Goal: Task Accomplishment & Management: Use online tool/utility

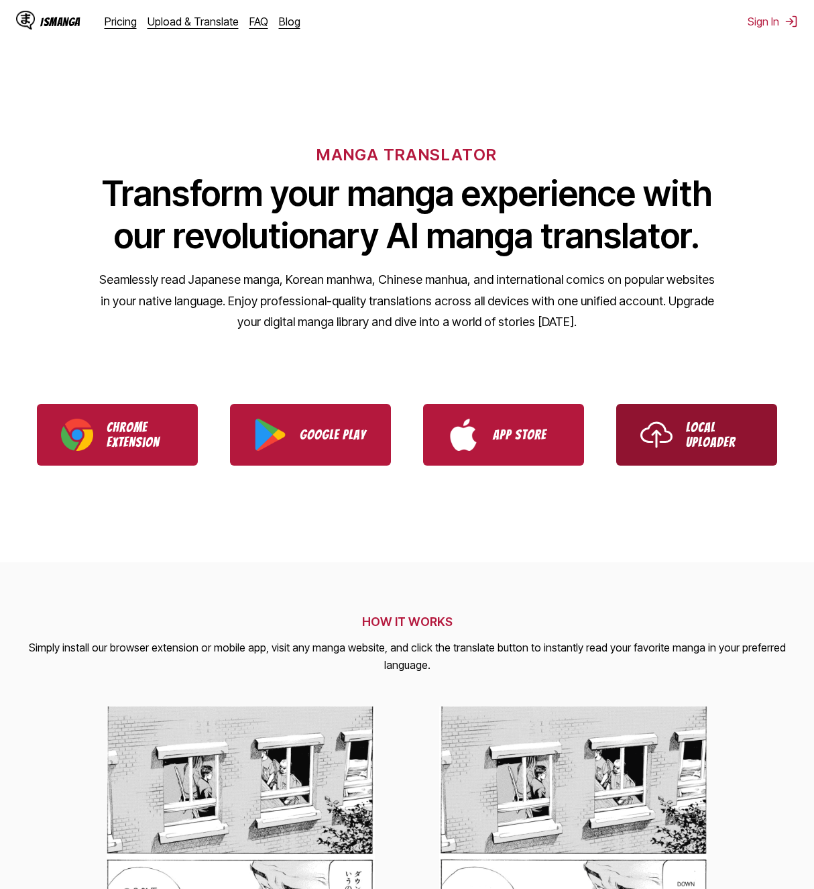
click at [696, 430] on p "Local Uploader" at bounding box center [719, 435] width 67 height 30
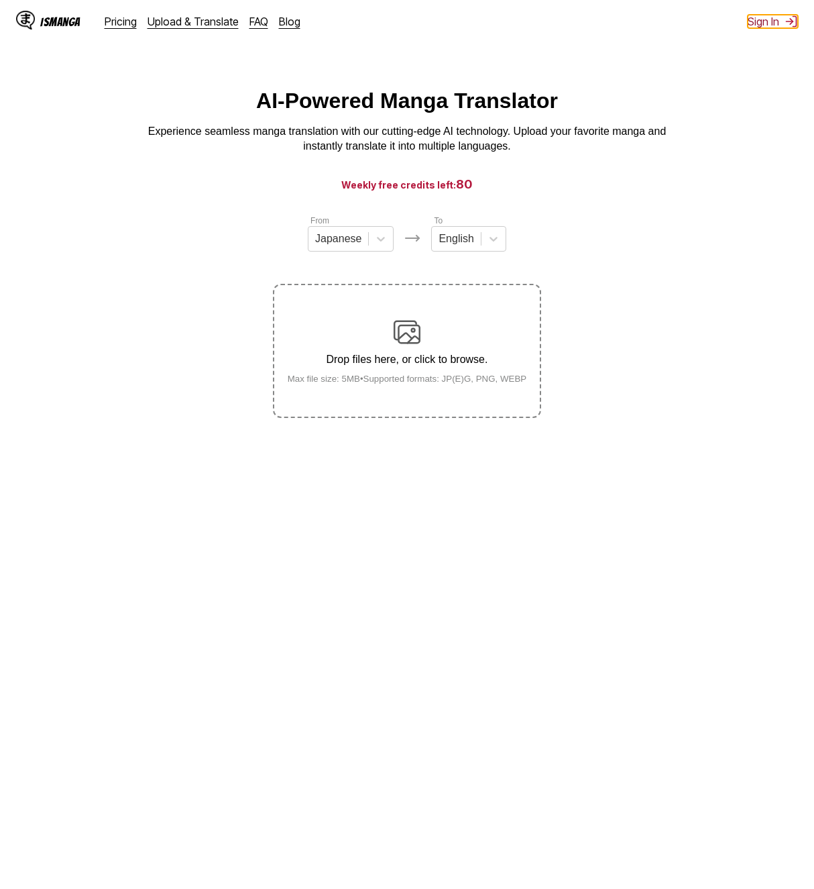
click at [767, 25] on button "Sign In" at bounding box center [773, 21] width 50 height 13
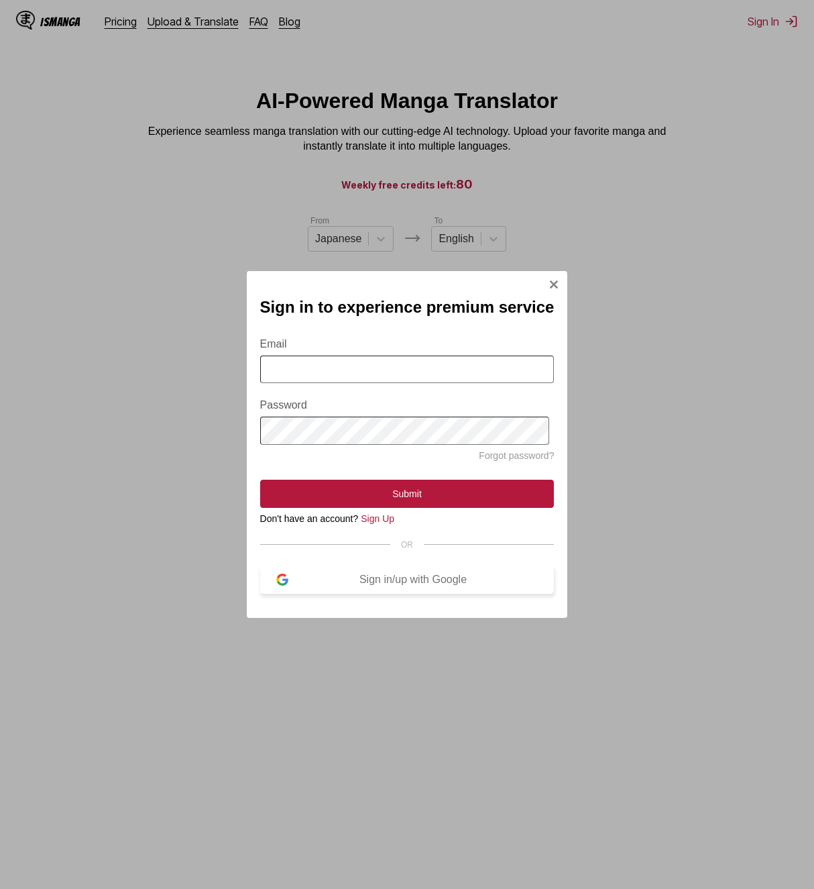
click at [336, 594] on button "Sign in/up with Google" at bounding box center [407, 579] width 294 height 28
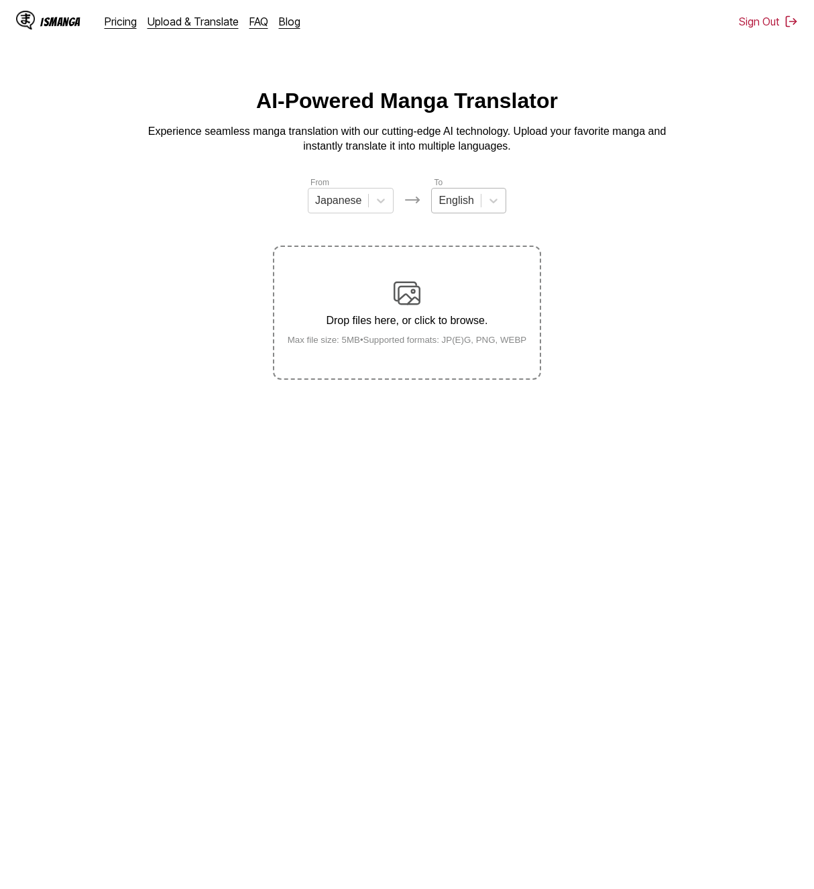
click at [452, 208] on div at bounding box center [456, 200] width 35 height 15
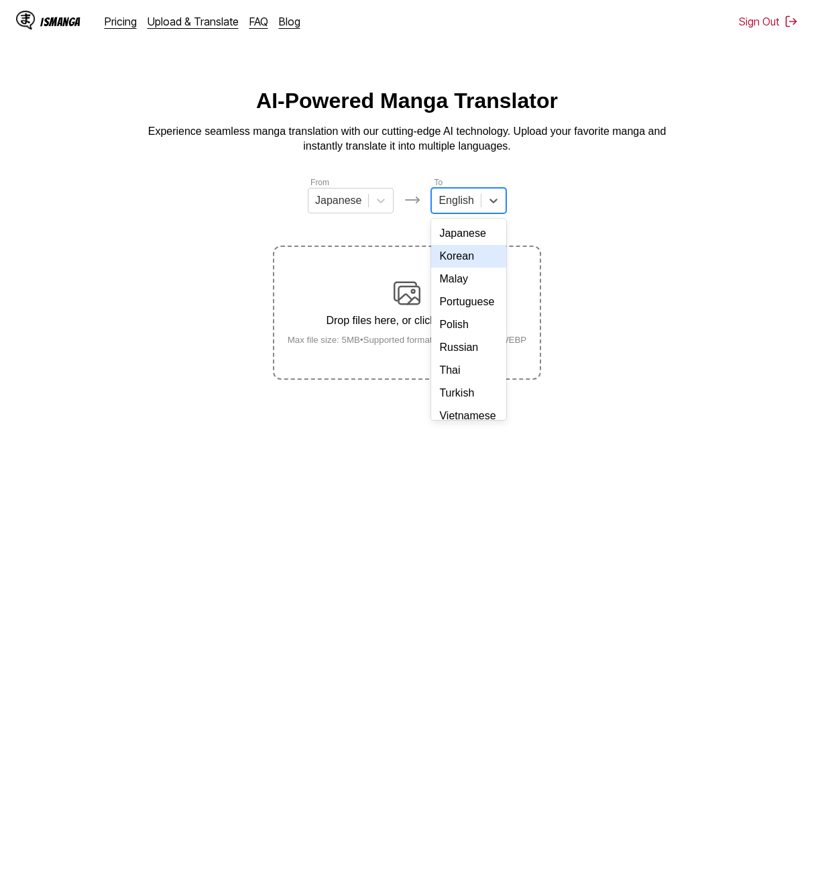
click at [467, 268] on div "Korean" at bounding box center [468, 256] width 74 height 23
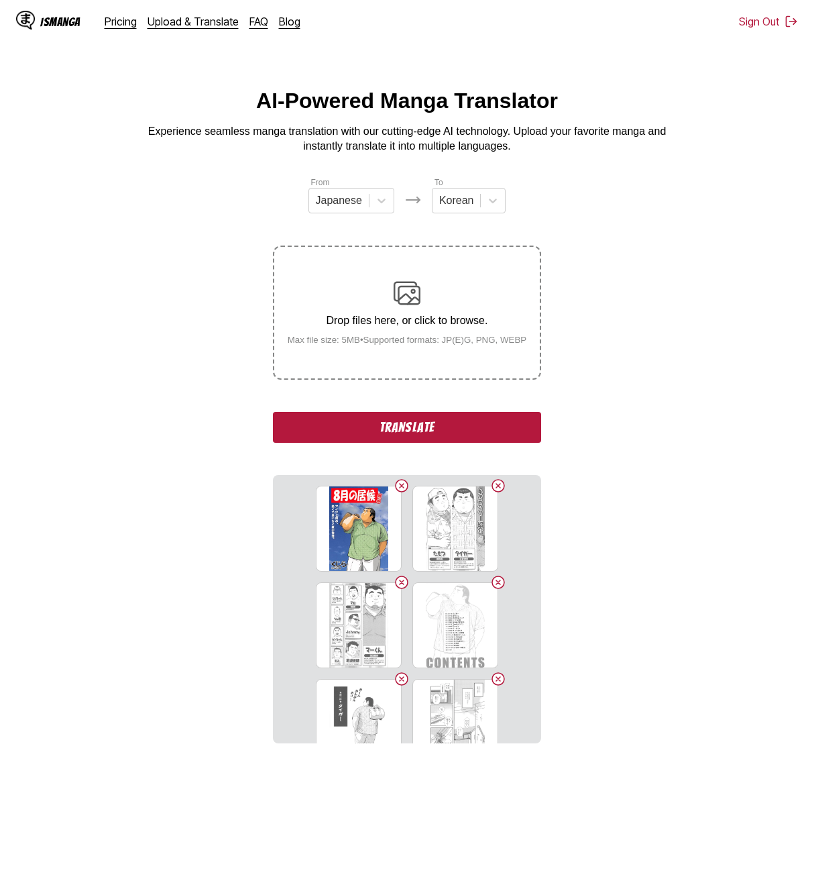
click at [444, 437] on button "Translate" at bounding box center [407, 427] width 268 height 31
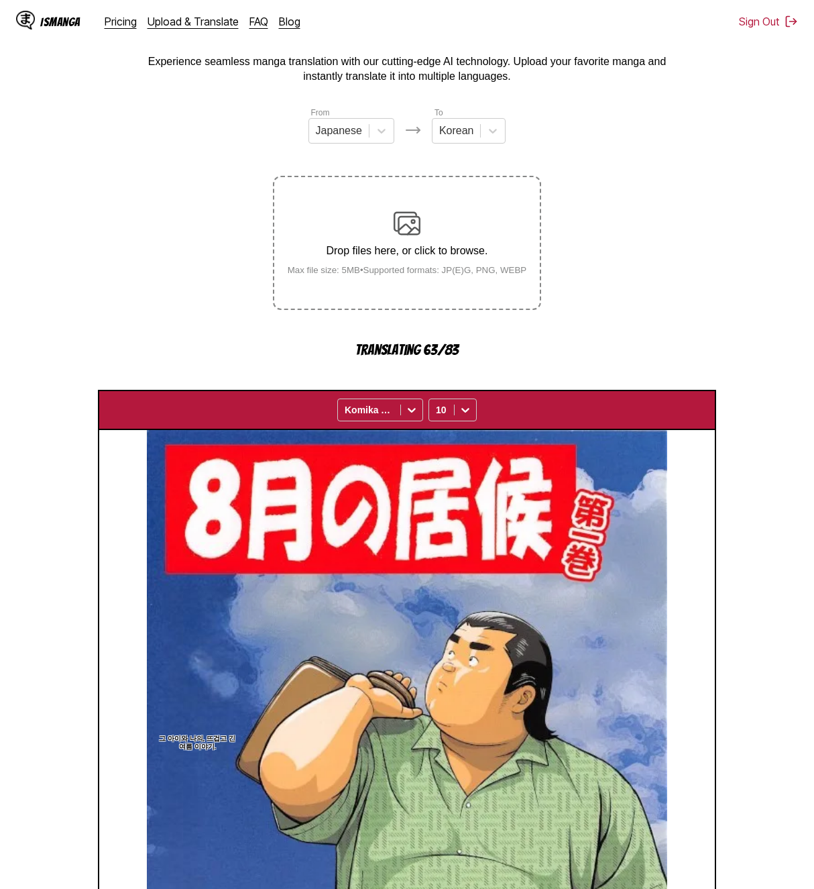
scroll to position [402, 0]
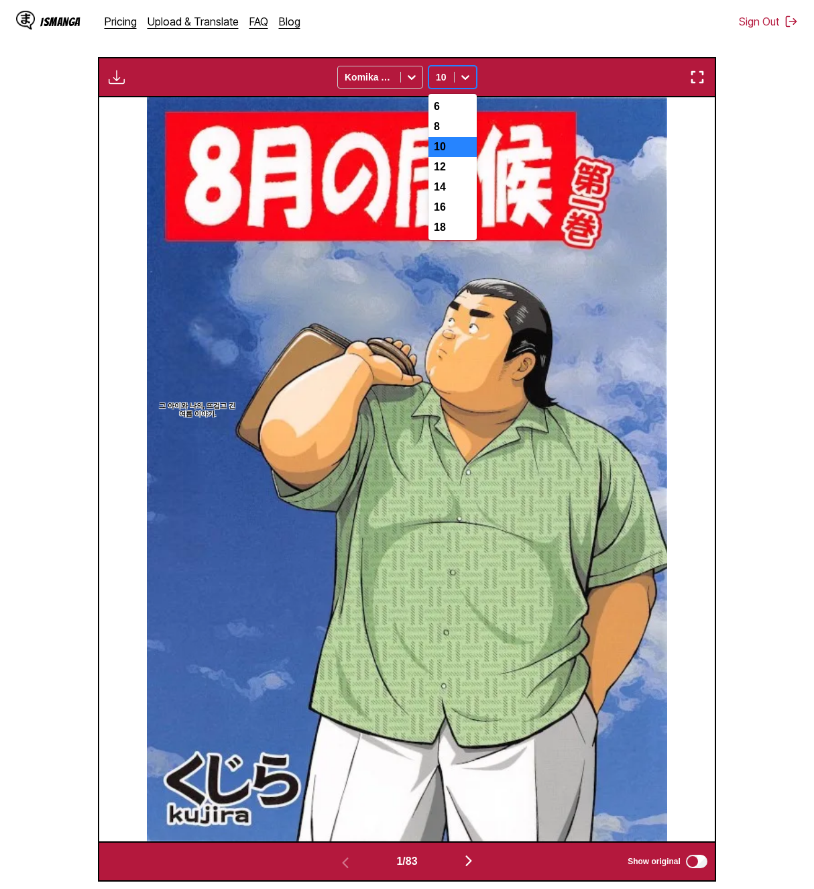
click at [451, 80] on div "10" at bounding box center [441, 77] width 25 height 19
click at [435, 197] on div "14" at bounding box center [453, 187] width 48 height 20
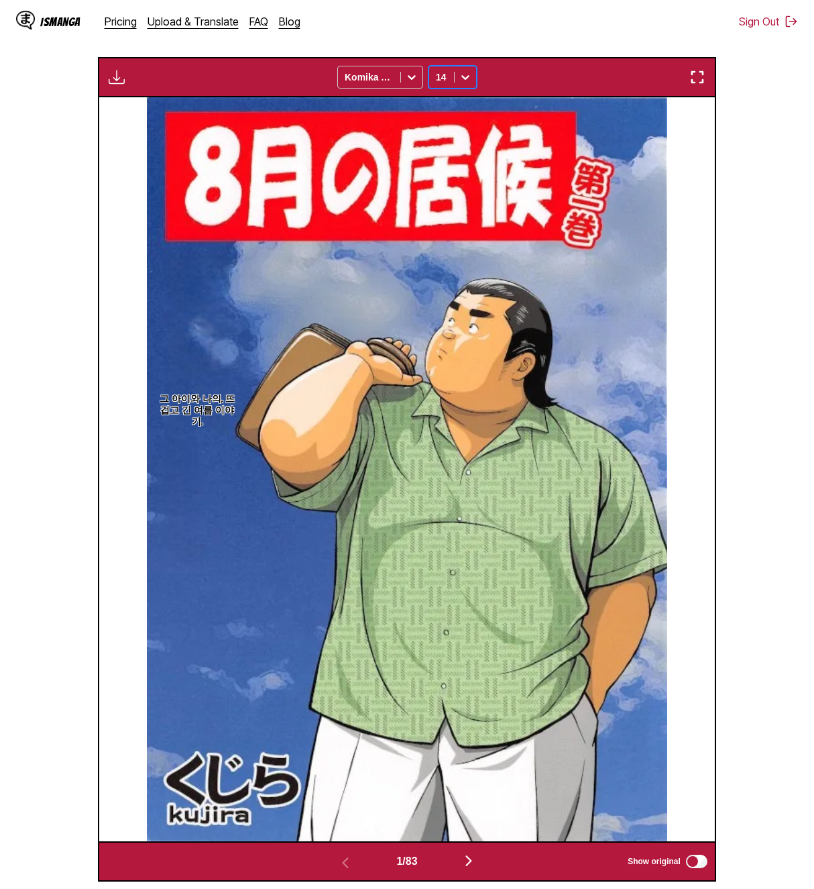
click at [481, 861] on button "button" at bounding box center [469, 861] width 80 height 19
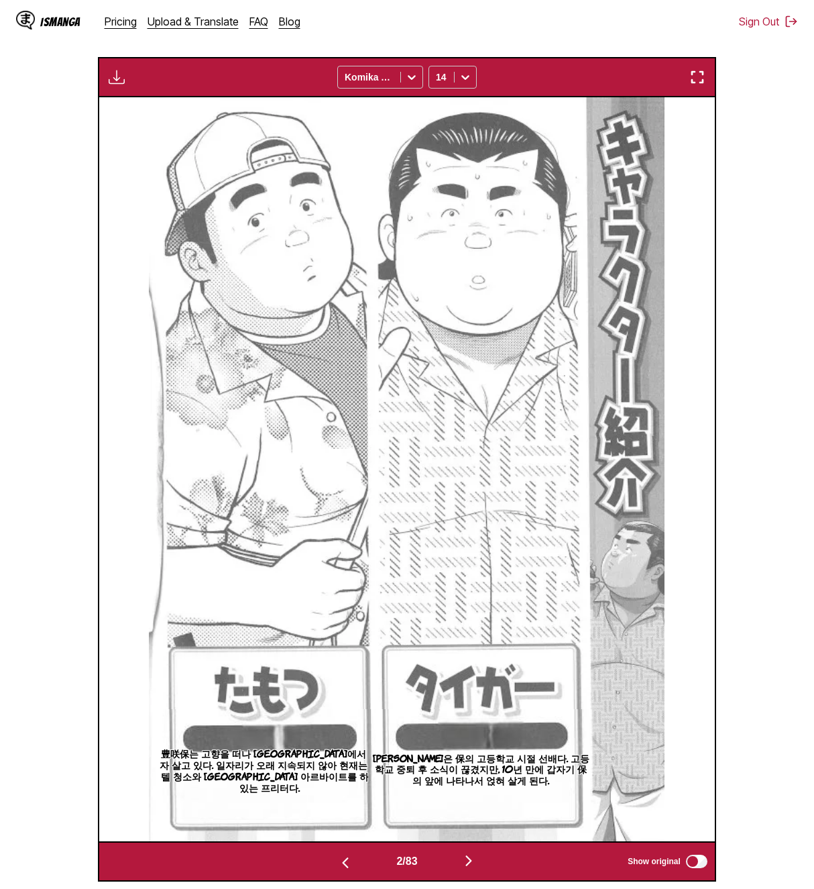
click at [477, 861] on img "button" at bounding box center [469, 861] width 16 height 16
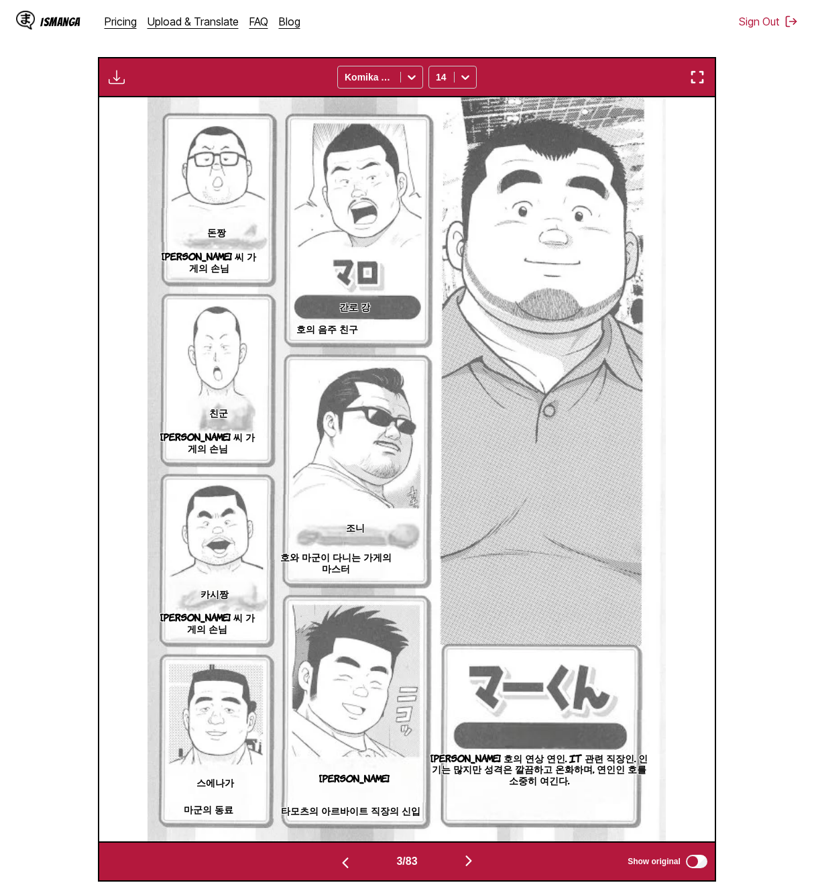
click at [474, 858] on img "button" at bounding box center [469, 861] width 16 height 16
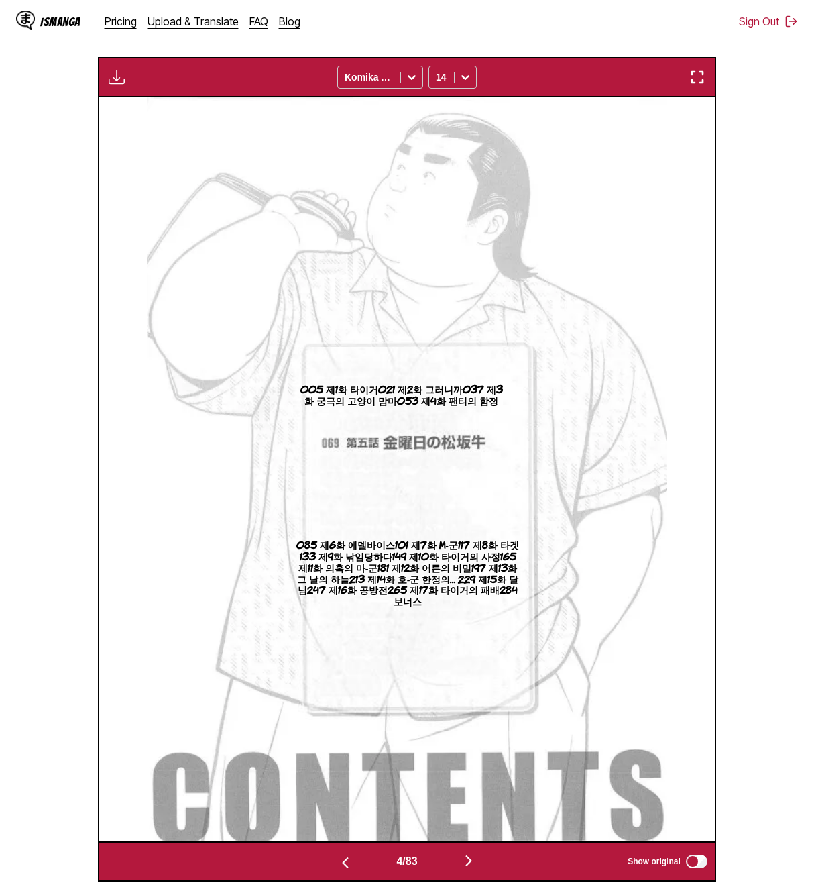
click at [474, 858] on img "button" at bounding box center [469, 861] width 16 height 16
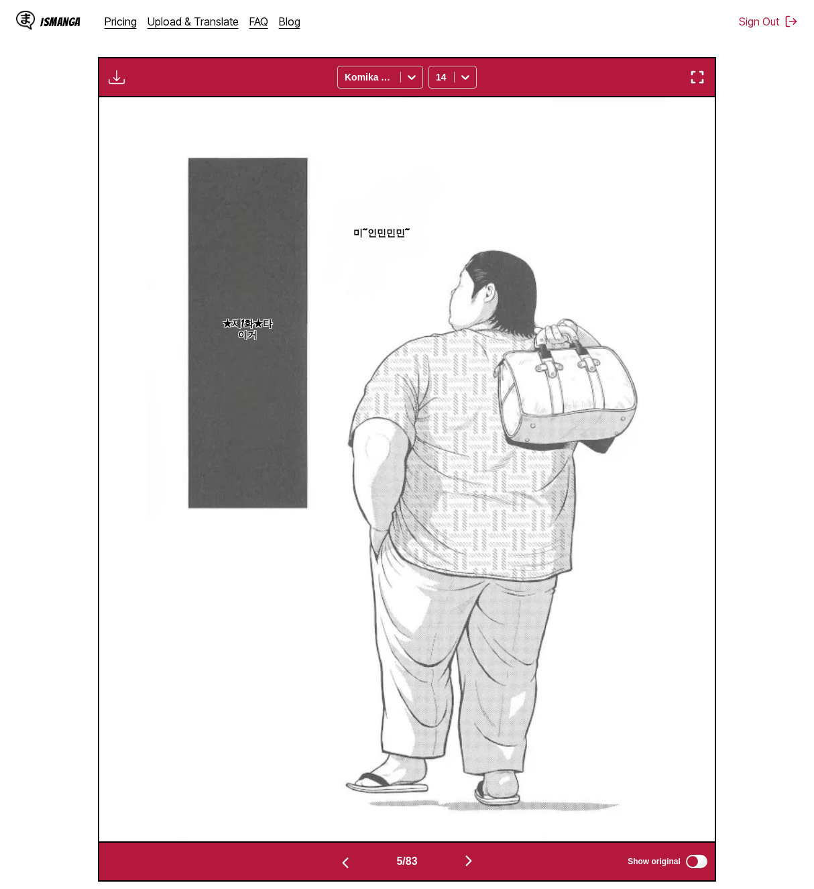
click at [474, 858] on img "button" at bounding box center [469, 861] width 16 height 16
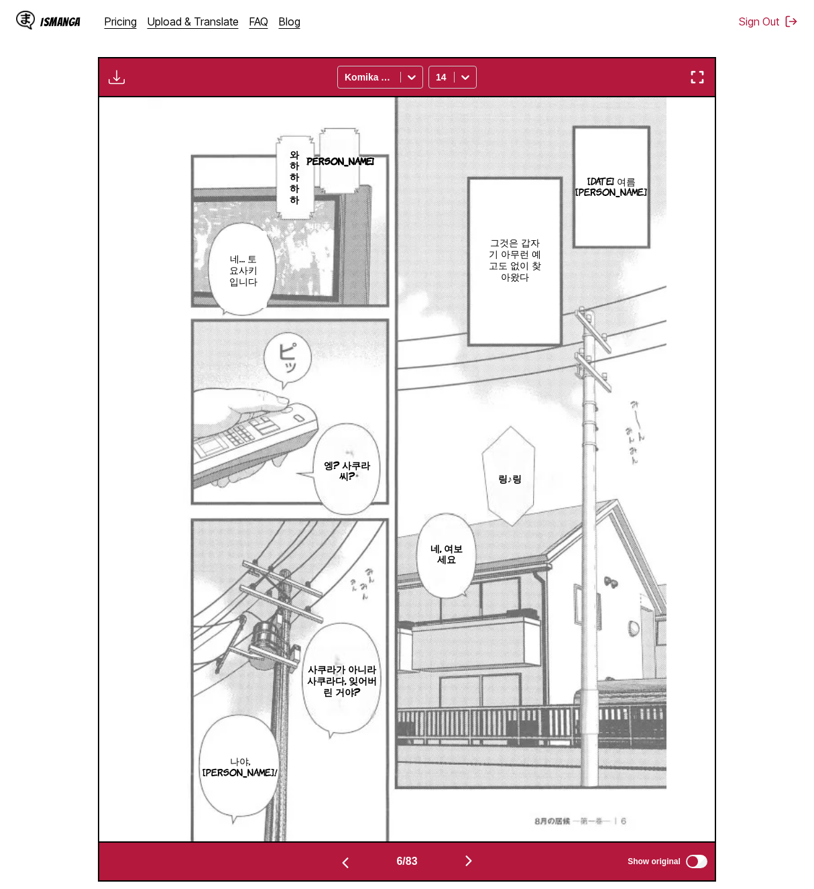
click at [474, 858] on img "button" at bounding box center [469, 861] width 16 height 16
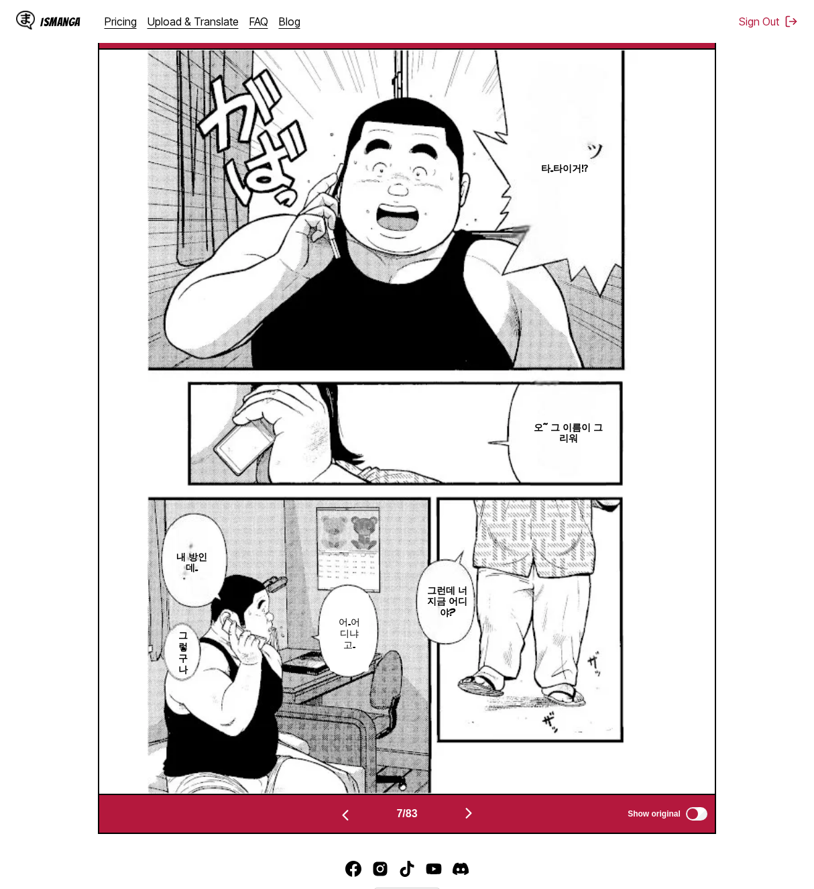
scroll to position [0, 0]
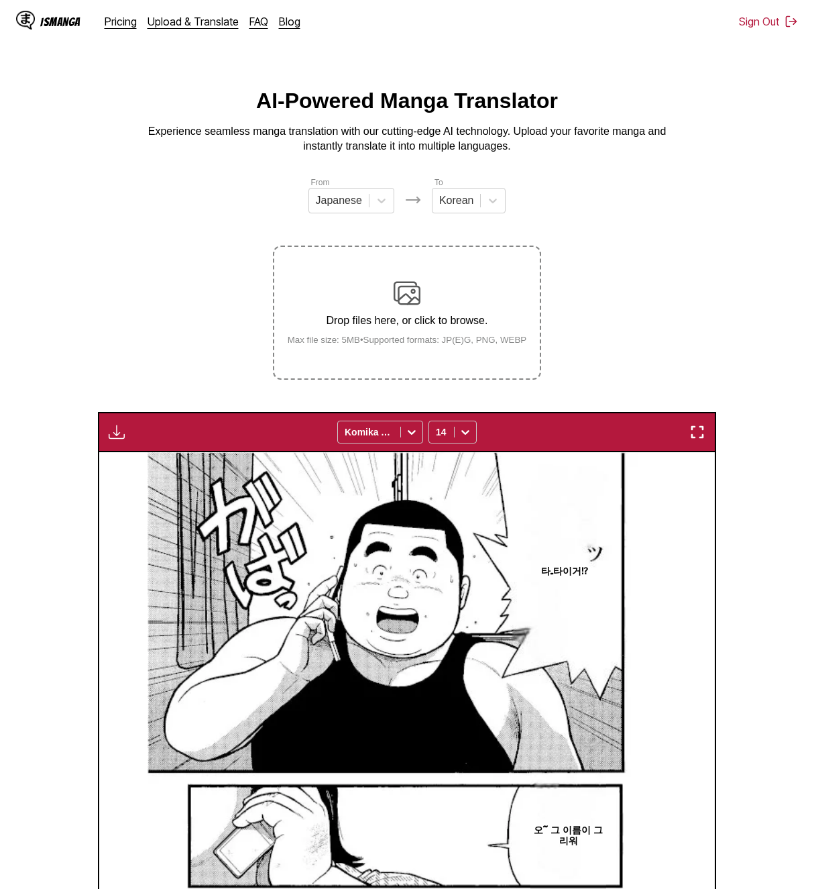
click at [103, 437] on div "Download Panel Download All Komika Axis 14" at bounding box center [407, 432] width 618 height 40
click at [109, 435] on img "button" at bounding box center [117, 432] width 16 height 16
click at [147, 480] on button "Download All" at bounding box center [153, 477] width 86 height 32
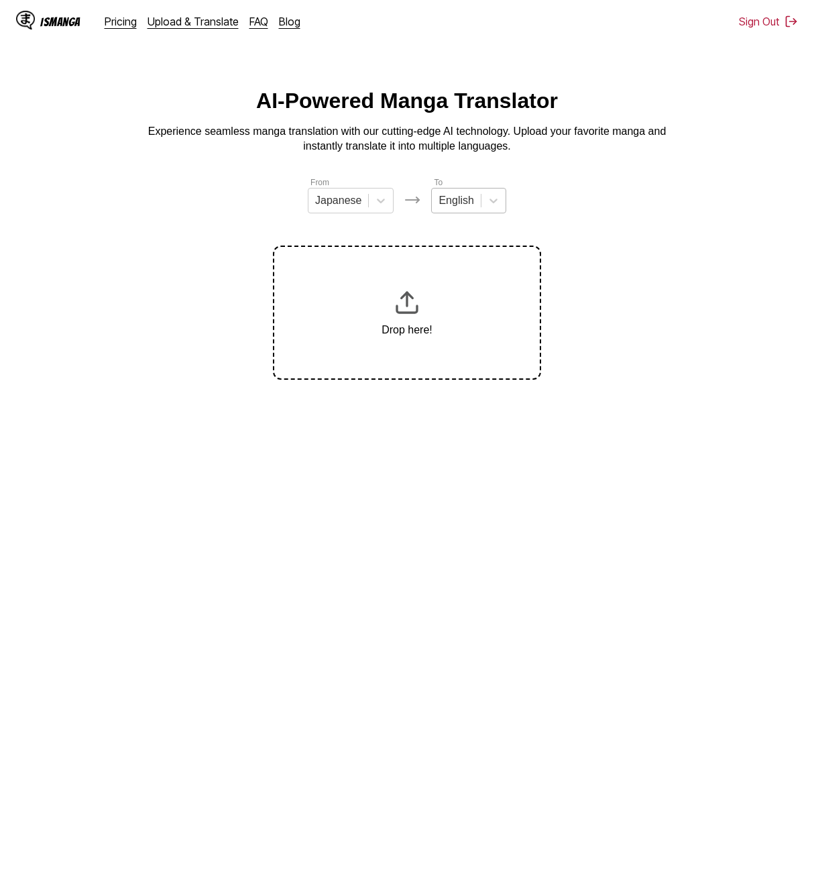
click at [451, 200] on div at bounding box center [456, 200] width 35 height 15
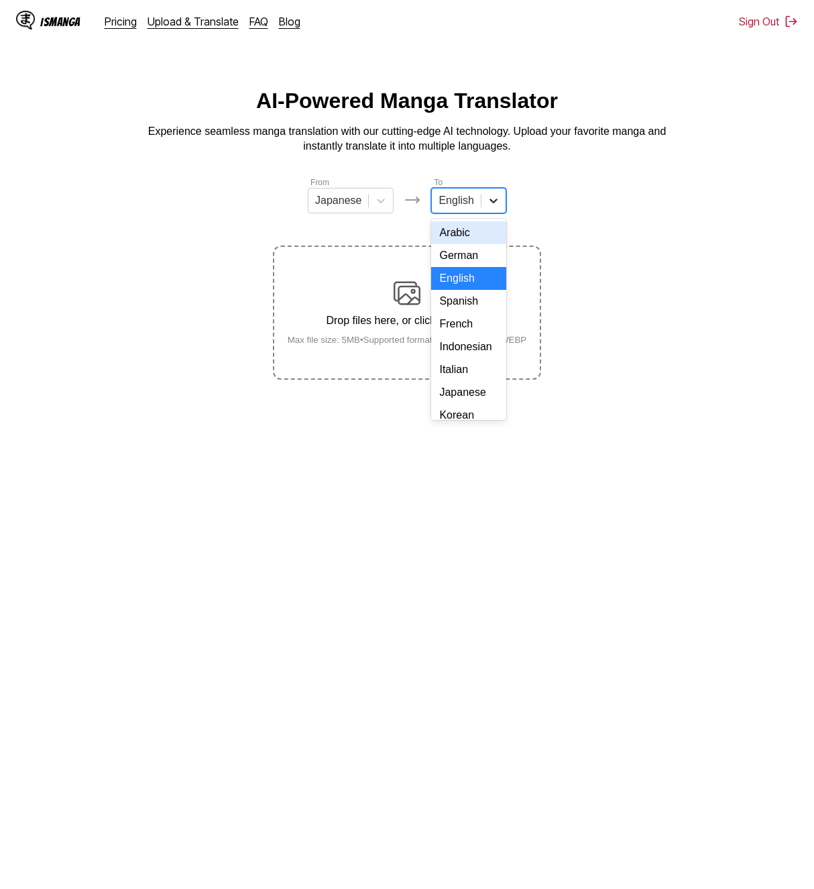
click at [487, 201] on icon at bounding box center [493, 200] width 13 height 13
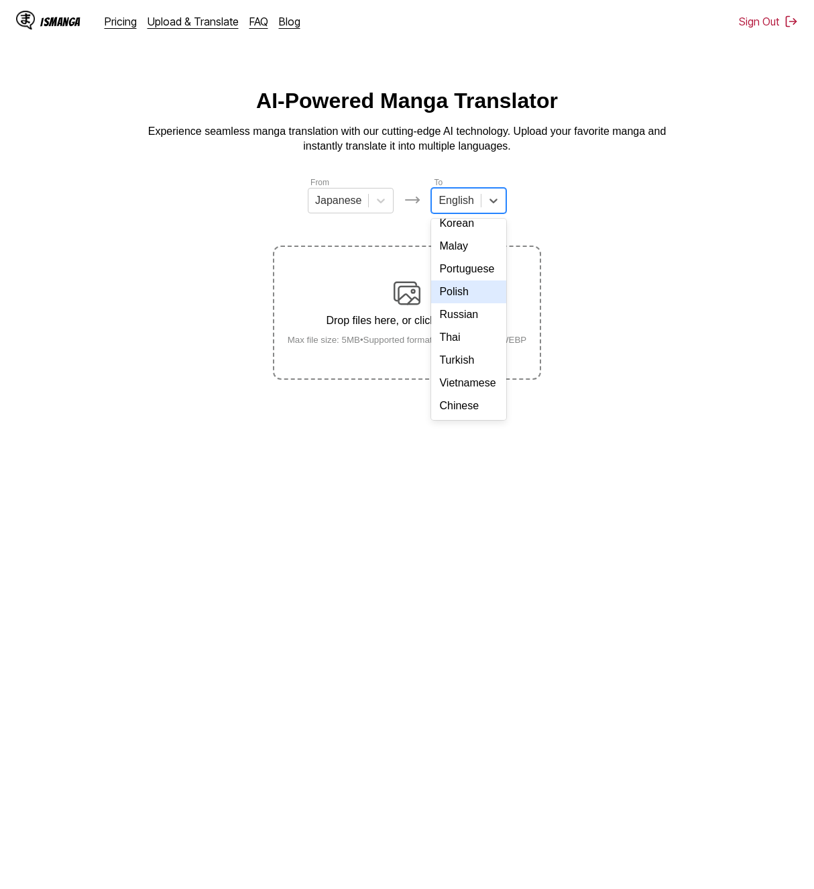
scroll to position [159, 0]
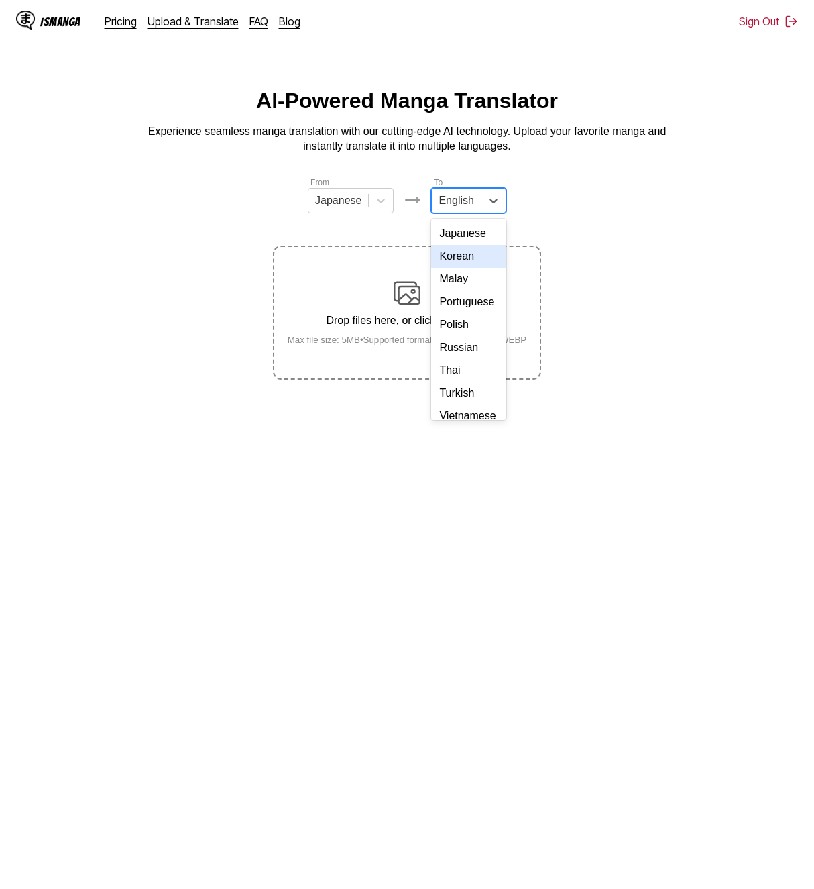
click at [460, 268] on div "Korean" at bounding box center [468, 256] width 74 height 23
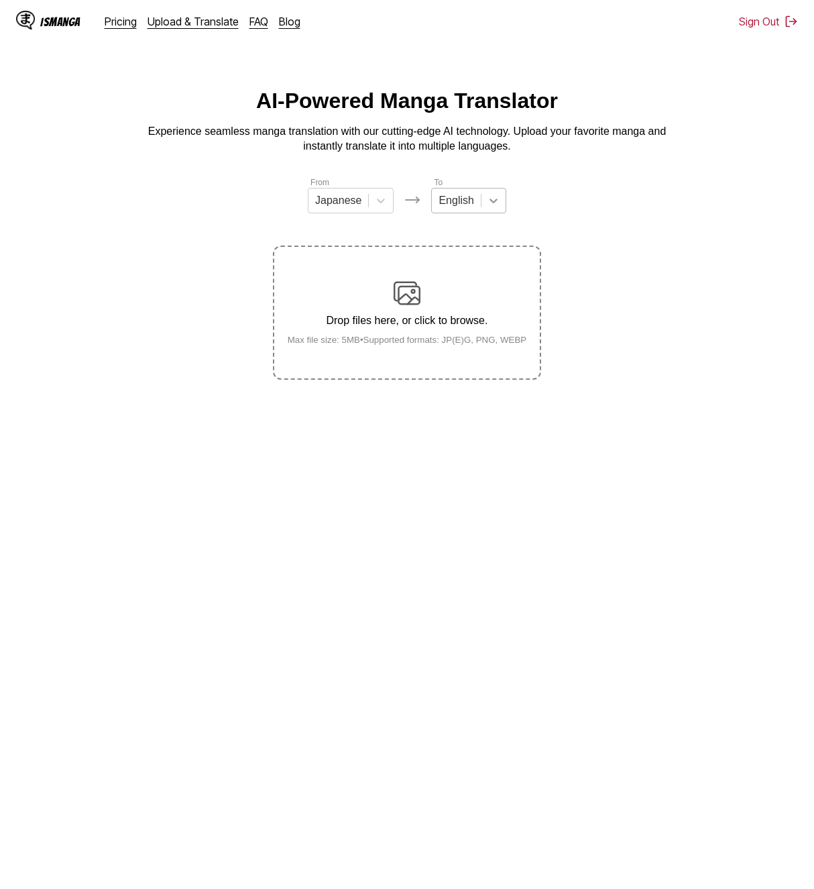
click at [487, 207] on icon at bounding box center [493, 200] width 13 height 13
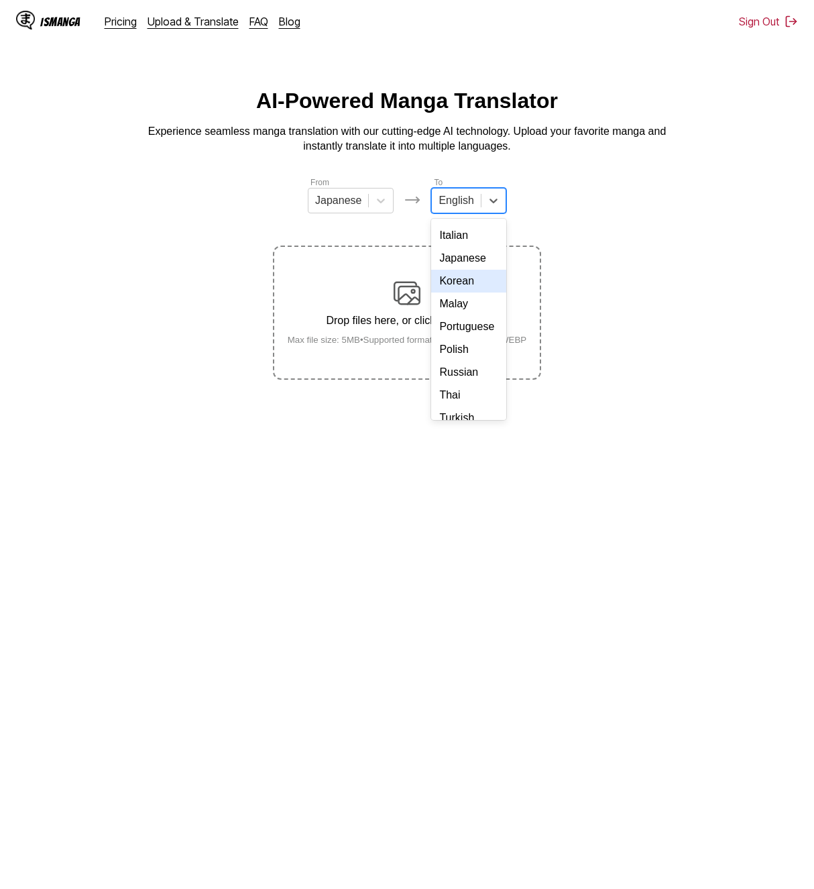
click at [472, 292] on div "Korean" at bounding box center [468, 281] width 74 height 23
